Goal: Transaction & Acquisition: Purchase product/service

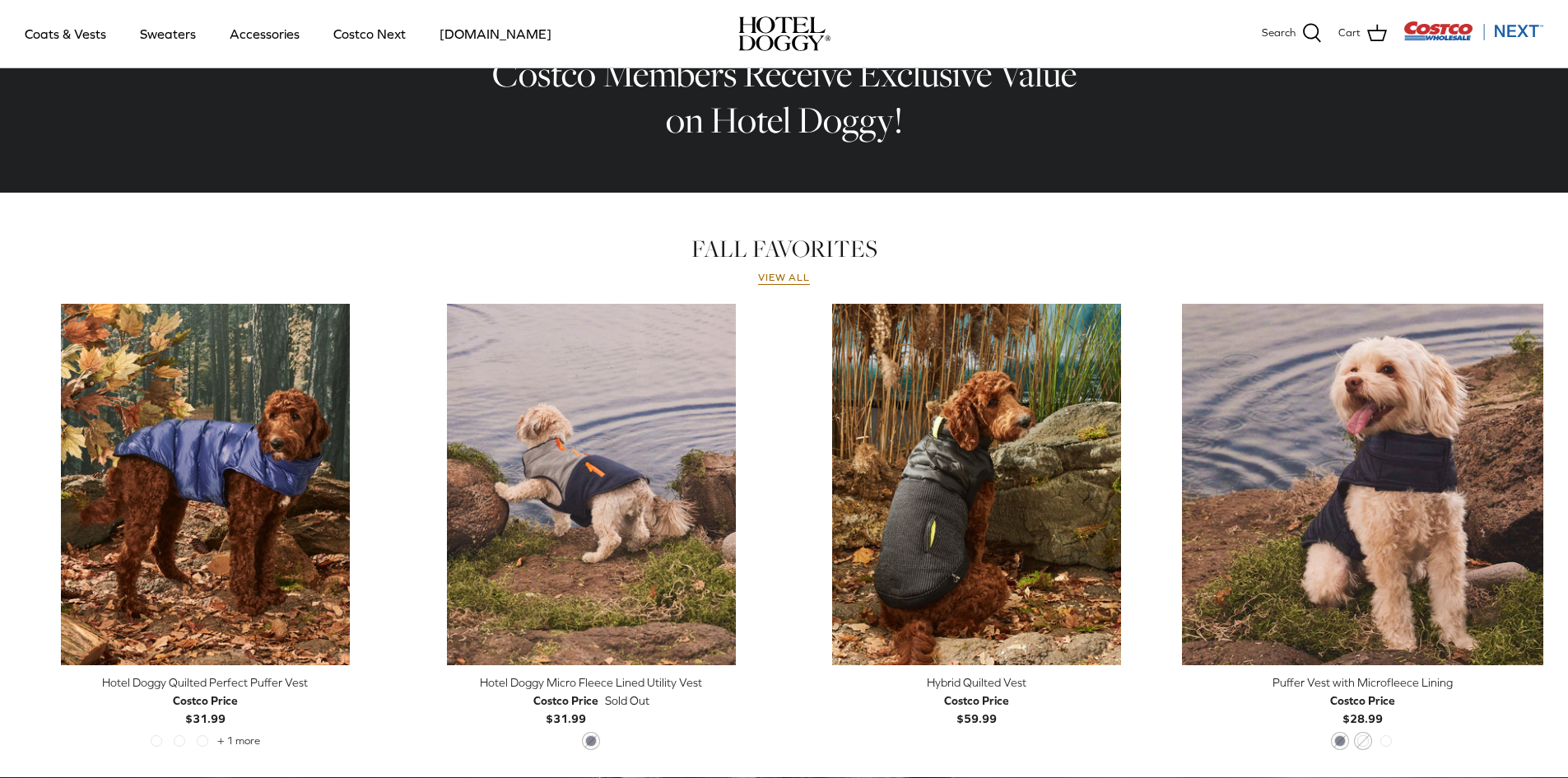
scroll to position [601, 0]
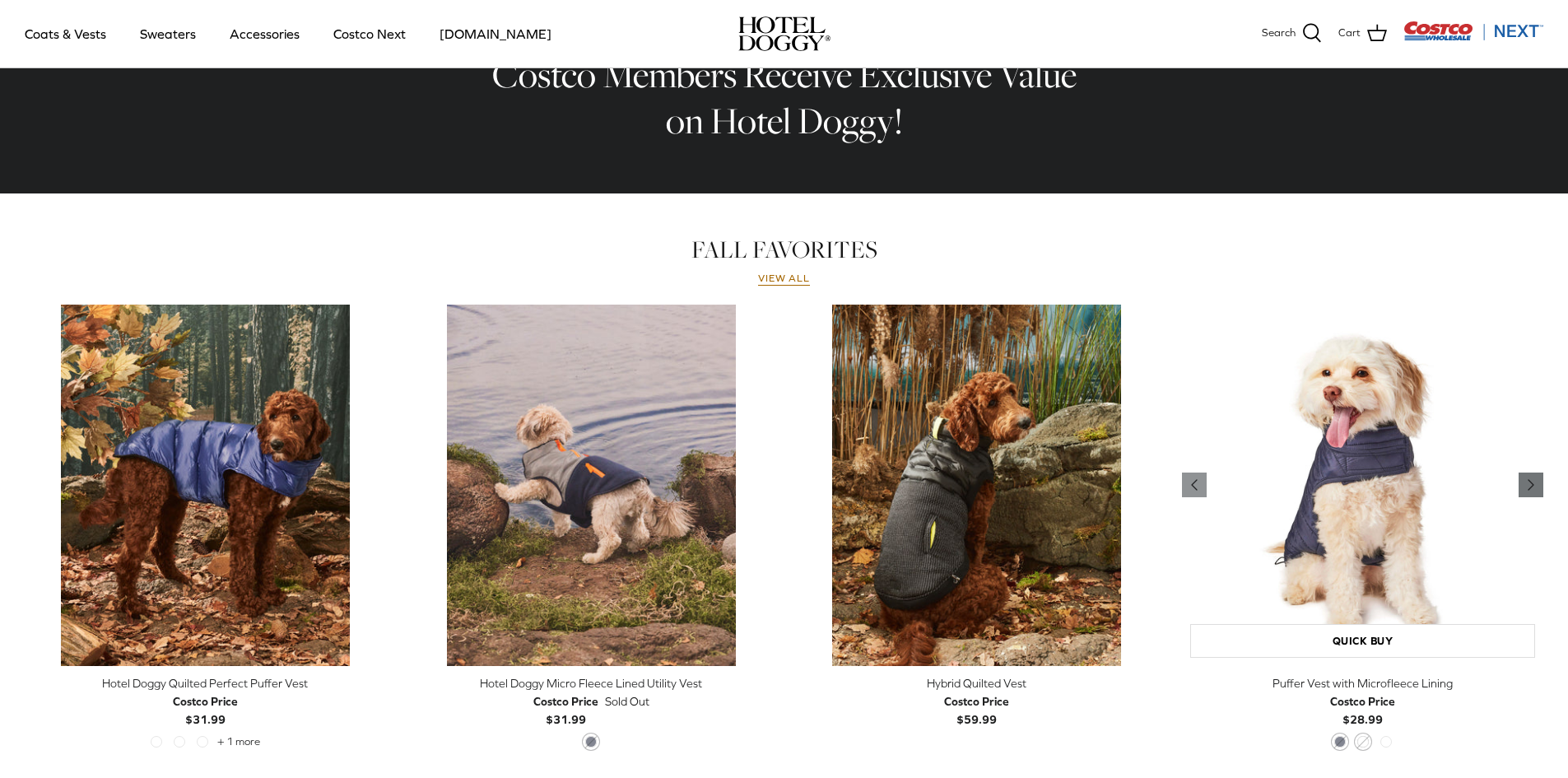
click at [1536, 481] on icon "Right" at bounding box center [1531, 485] width 20 height 20
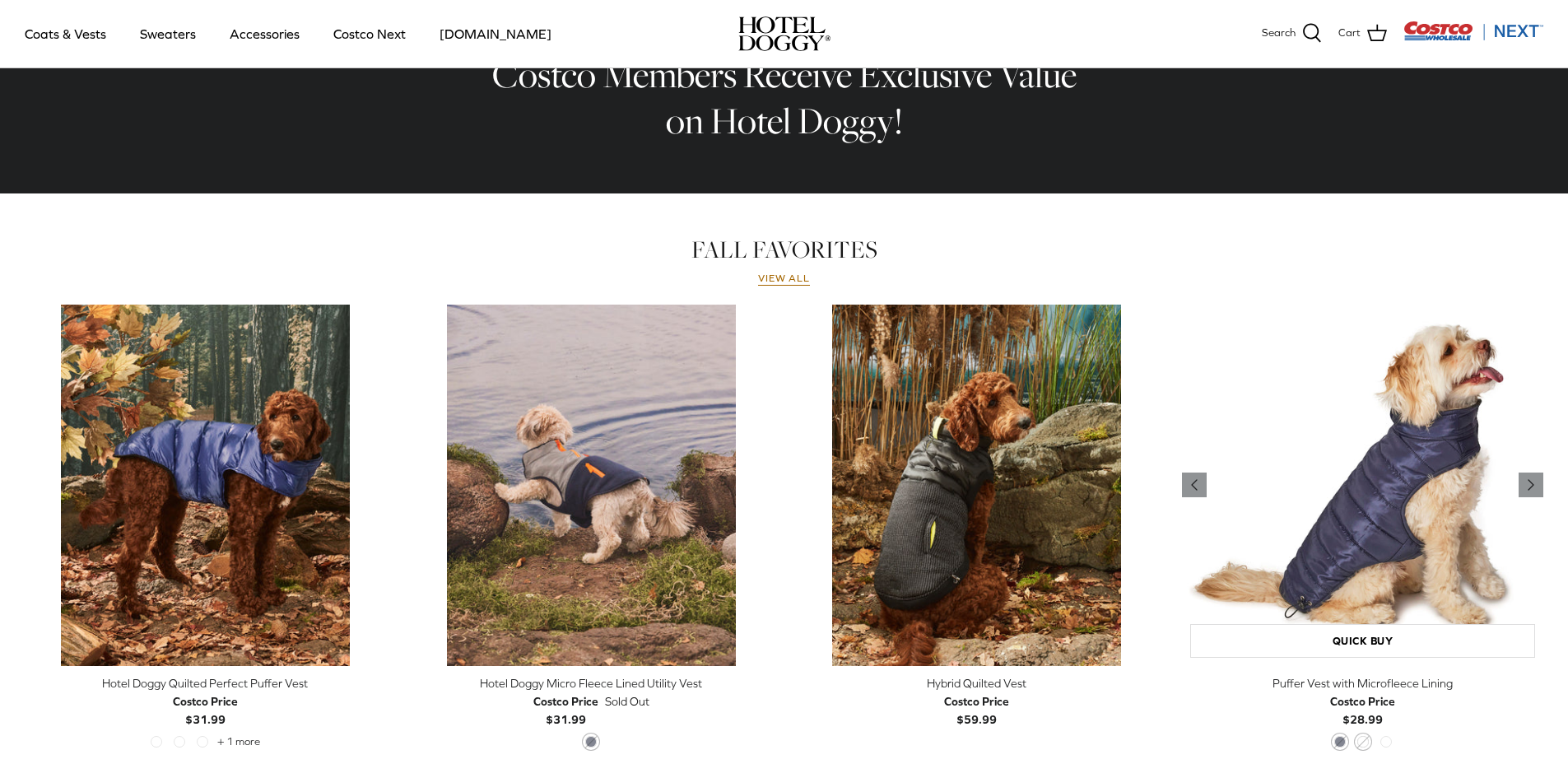
click at [1361, 469] on img "Puffer Vest with Microfleece Lining" at bounding box center [1362, 485] width 361 height 361
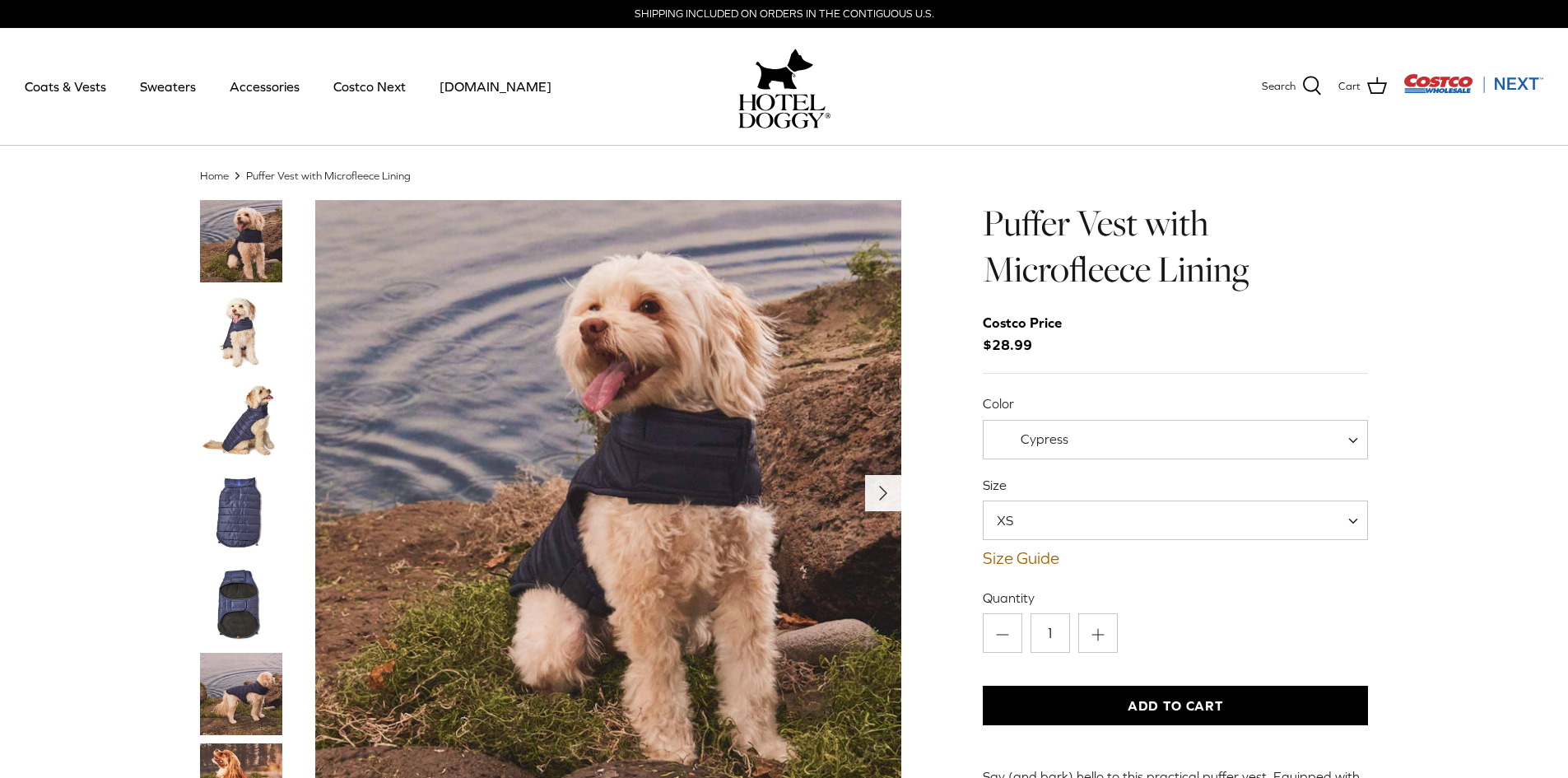
click at [878, 487] on icon "Right" at bounding box center [883, 493] width 27 height 27
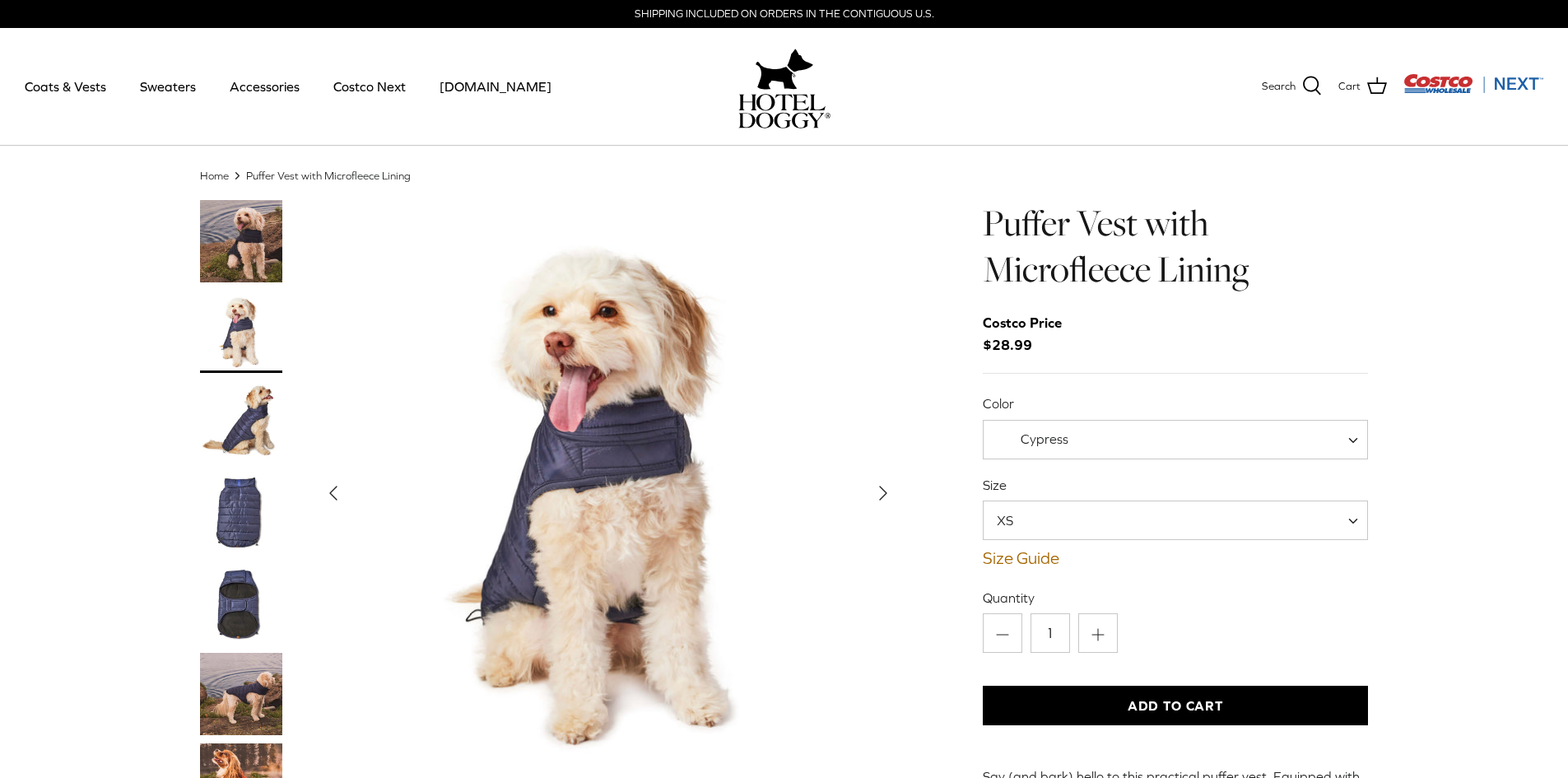
click at [878, 487] on icon "Right" at bounding box center [883, 493] width 27 height 27
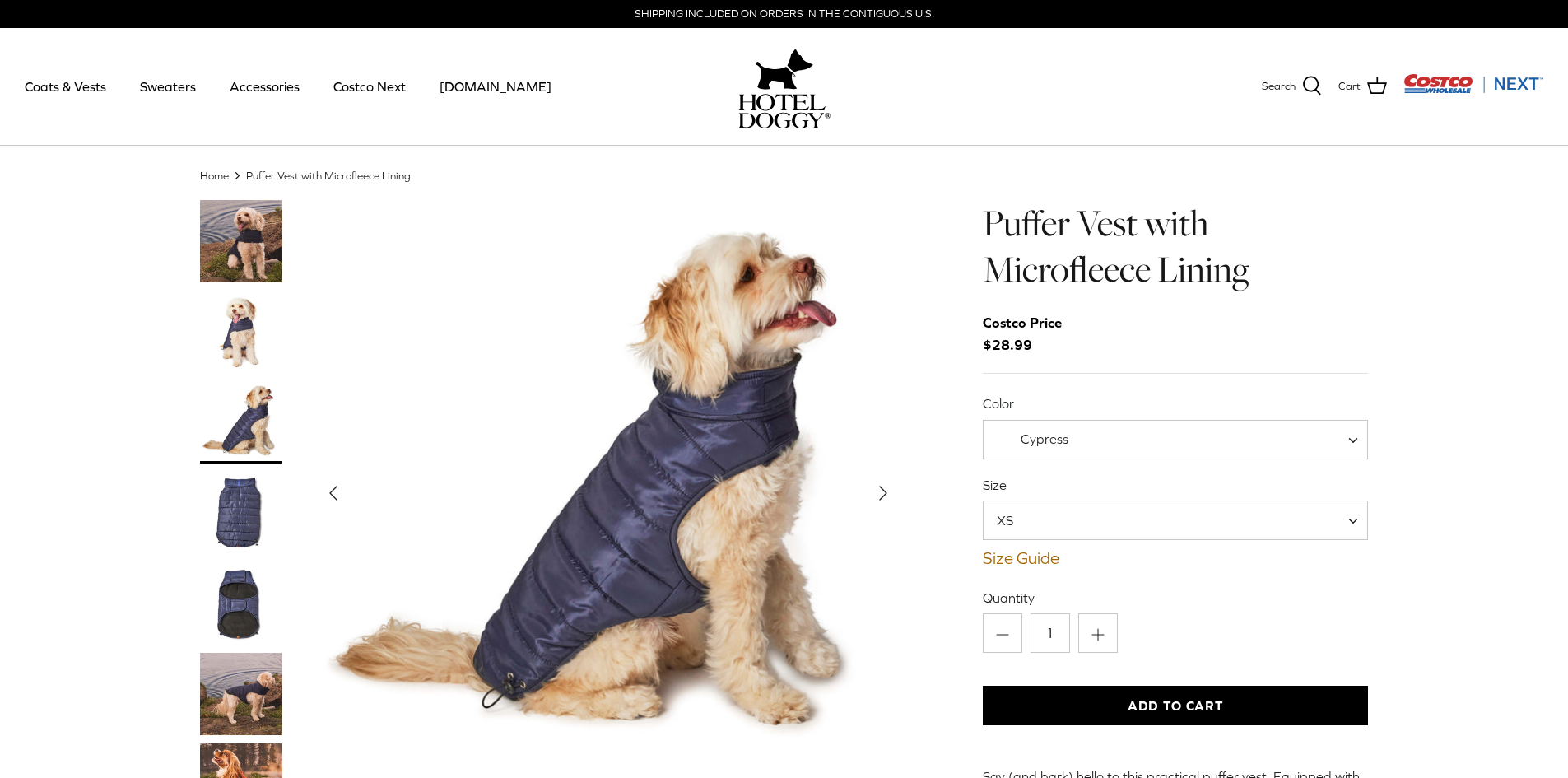
click at [878, 487] on icon "Right" at bounding box center [883, 493] width 27 height 27
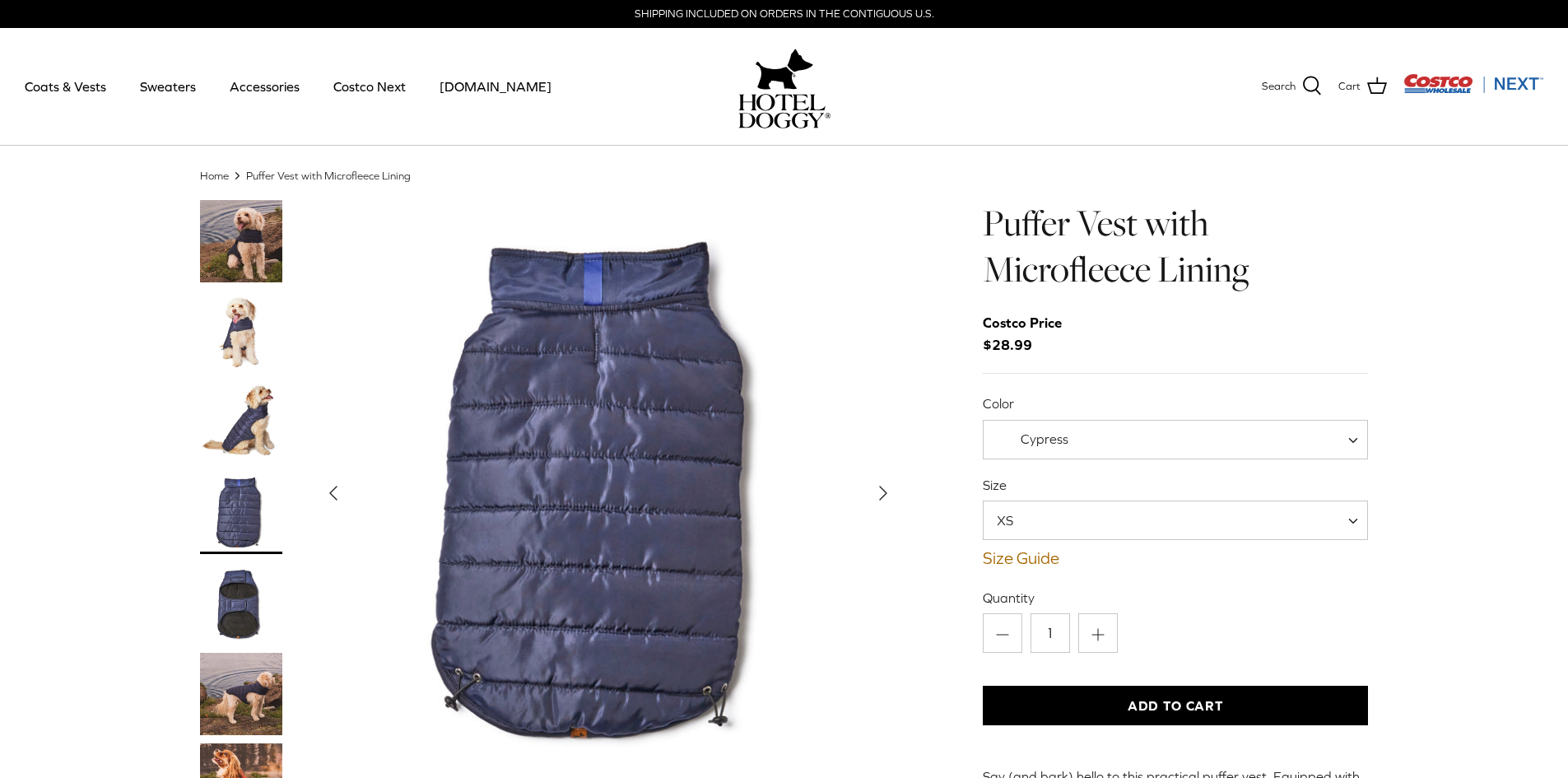
click at [878, 487] on icon "Right" at bounding box center [883, 493] width 27 height 27
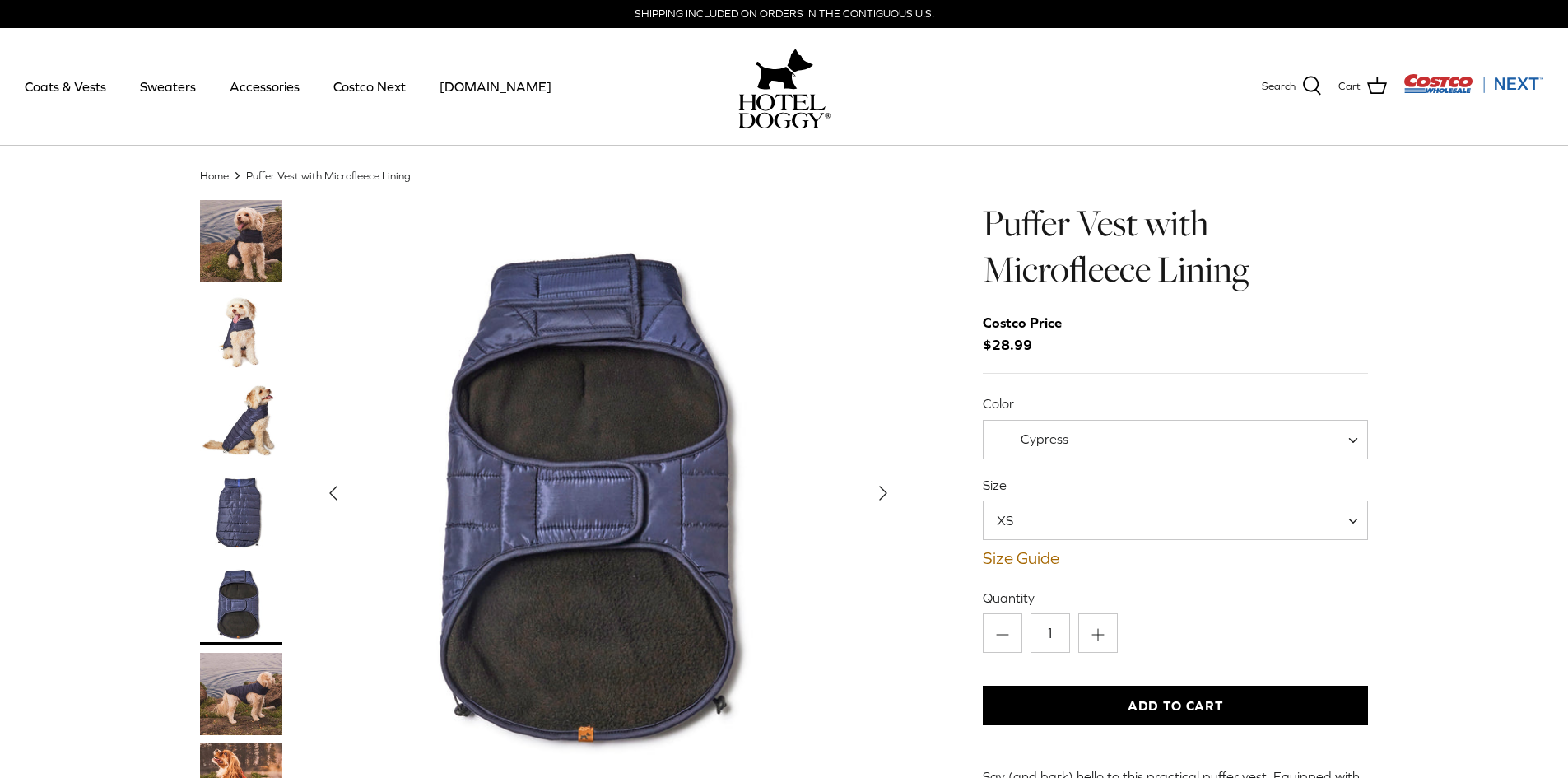
click at [878, 487] on icon "Right" at bounding box center [883, 493] width 27 height 27
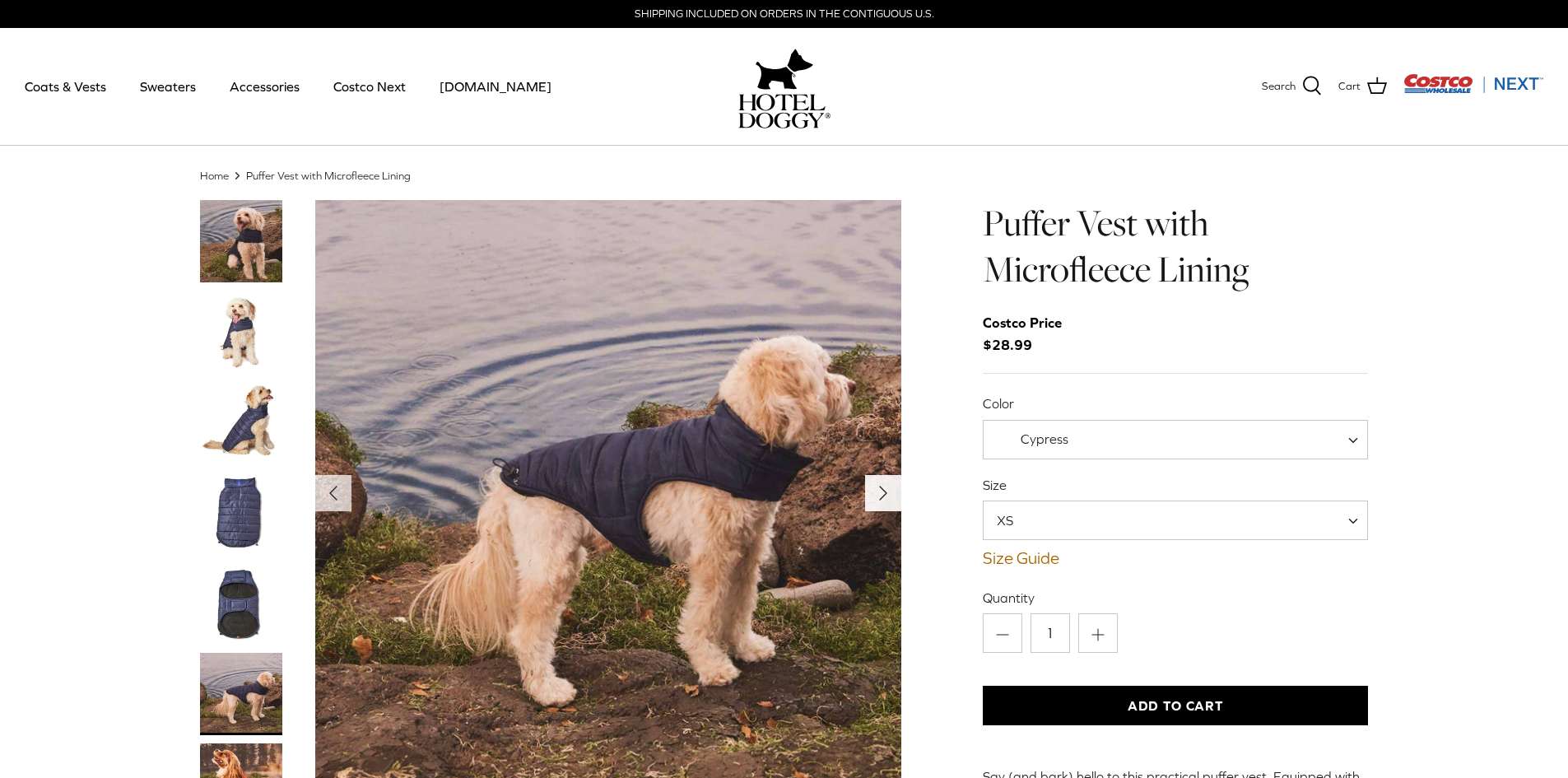
click at [878, 487] on icon "Right" at bounding box center [883, 493] width 27 height 27
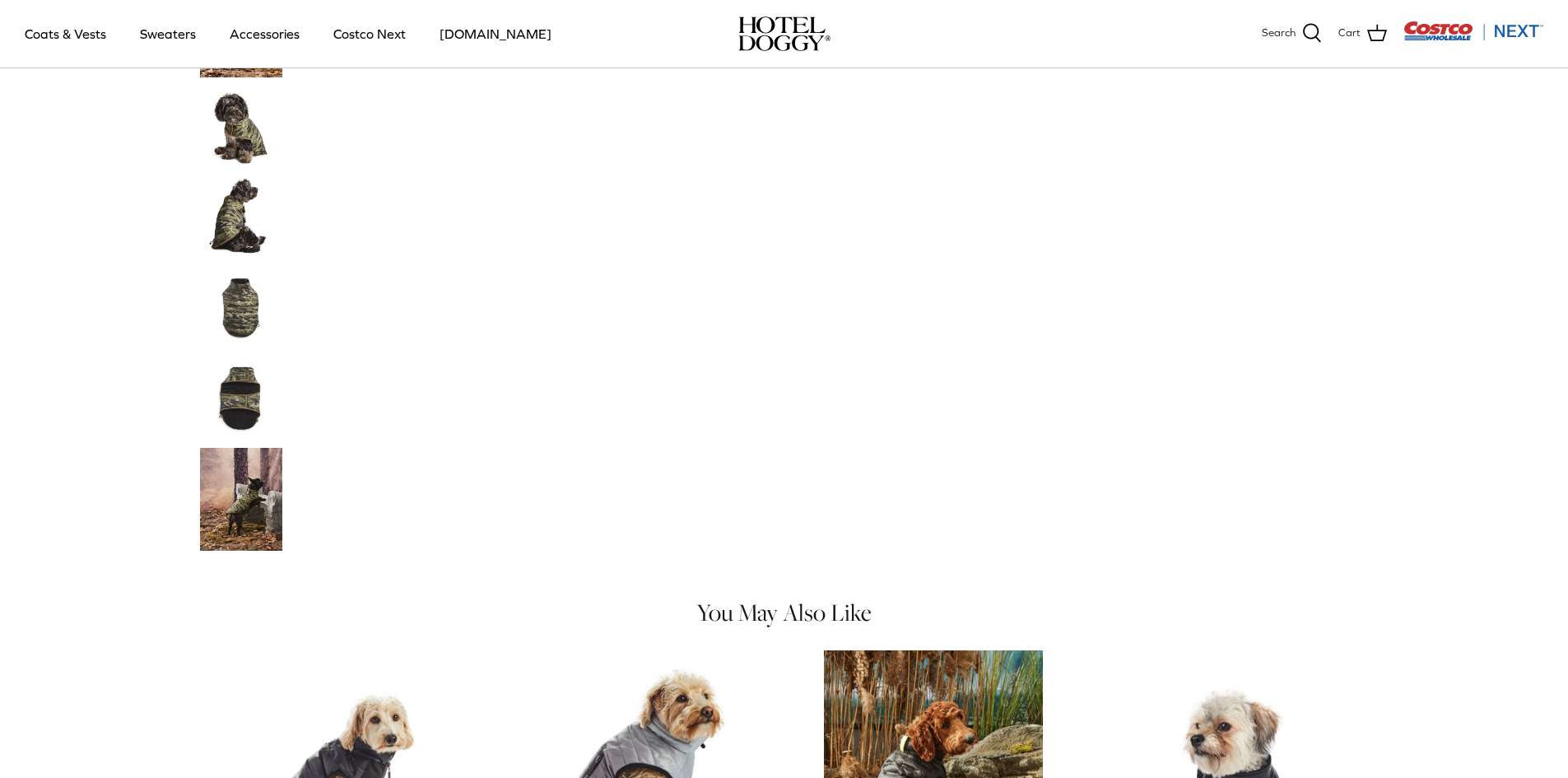
scroll to position [1399, 0]
